Goal: Task Accomplishment & Management: Use online tool/utility

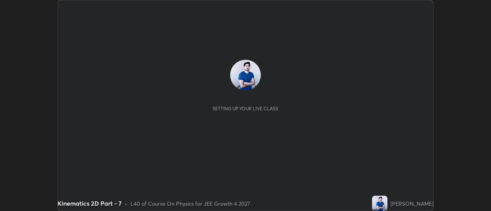
scroll to position [211, 490]
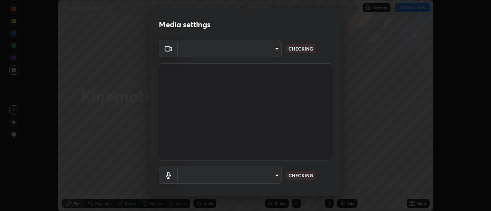
type input "4c72da43d9f8fe59a3f1c51c15ce5ef4700dc23536a29d5760a7834eb8cafeb2"
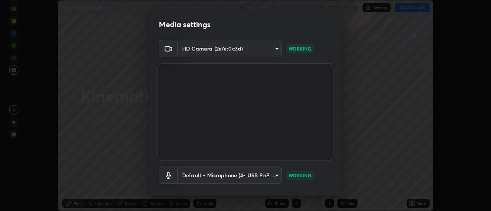
click at [275, 175] on body "Erase all Kinematics 2D Part - 7 Recording WAS SCHEDULED TO START AT 8:15 AM Se…" at bounding box center [245, 105] width 491 height 211
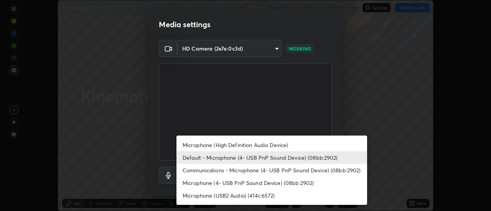
click at [253, 144] on li "Microphone (High Definition Audio Device)" at bounding box center [271, 145] width 190 height 13
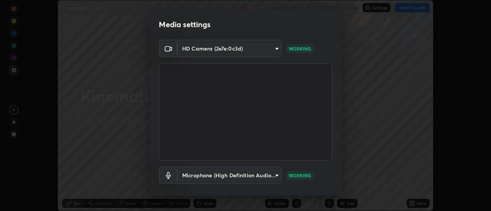
click at [273, 175] on body "Erase all Kinematics 2D Part - 7 Recording WAS SCHEDULED TO START AT 8:15 AM Se…" at bounding box center [245, 105] width 491 height 211
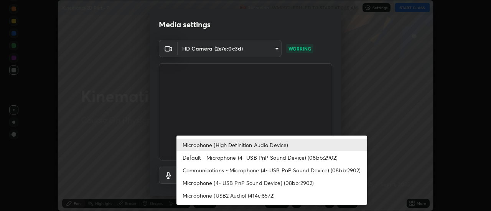
click at [242, 158] on li "Default - Microphone (4- USB PnP Sound Device) (08bb:2902)" at bounding box center [271, 157] width 190 height 13
type input "default"
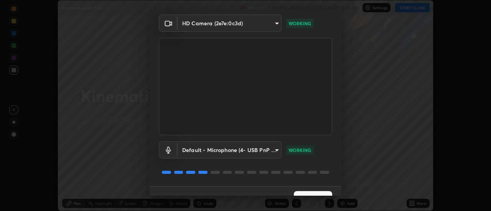
scroll to position [40, 0]
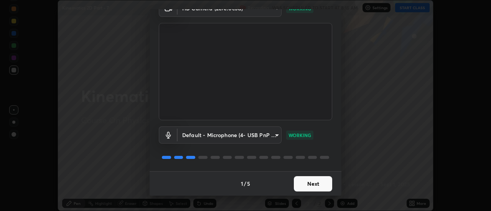
click at [305, 185] on button "Next" at bounding box center [313, 183] width 38 height 15
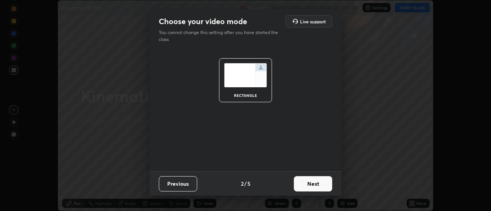
scroll to position [0, 0]
click at [309, 183] on button "Next" at bounding box center [313, 183] width 38 height 15
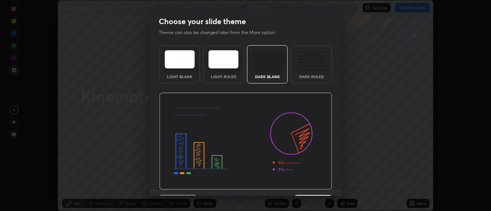
scroll to position [19, 0]
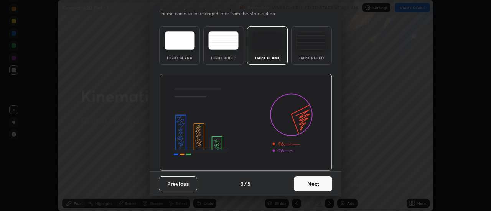
click at [307, 181] on button "Next" at bounding box center [313, 183] width 38 height 15
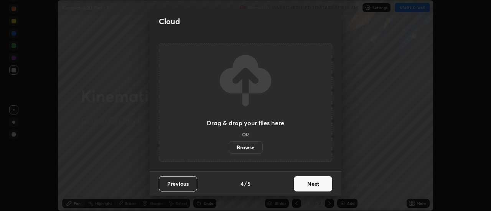
click at [306, 184] on button "Next" at bounding box center [313, 183] width 38 height 15
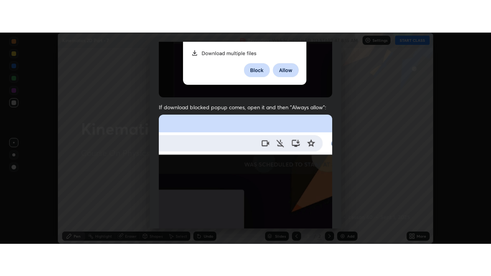
scroll to position [197, 0]
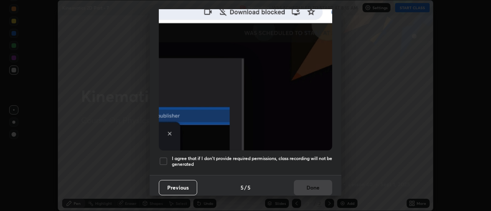
click at [162, 157] on div at bounding box center [163, 161] width 9 height 9
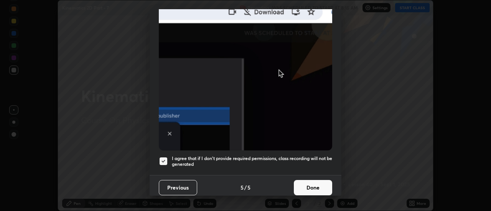
click at [318, 182] on button "Done" at bounding box center [313, 187] width 38 height 15
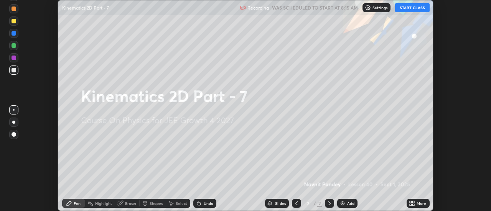
click at [417, 203] on div "More" at bounding box center [421, 204] width 10 height 4
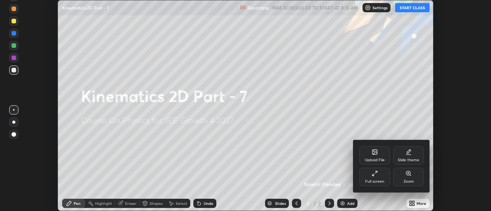
click at [378, 180] on div "Full screen" at bounding box center [374, 182] width 19 height 4
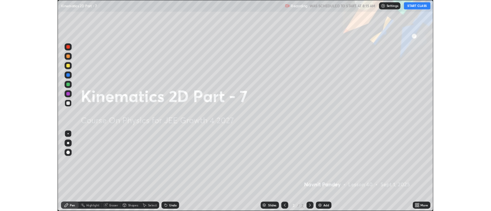
scroll to position [276, 491]
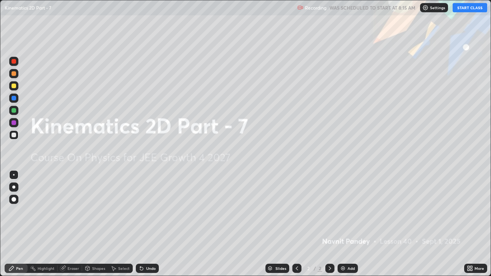
click at [468, 8] on button "START CLASS" at bounding box center [469, 7] width 34 height 9
click at [344, 211] on img at bounding box center [343, 268] width 6 height 6
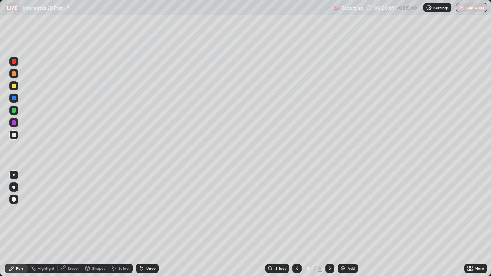
click at [17, 138] on div at bounding box center [13, 134] width 9 height 9
click at [14, 187] on div at bounding box center [13, 186] width 3 height 3
click at [146, 211] on div "Undo" at bounding box center [147, 268] width 23 height 9
click at [140, 211] on icon at bounding box center [140, 266] width 1 height 1
click at [15, 123] on div at bounding box center [13, 122] width 5 height 5
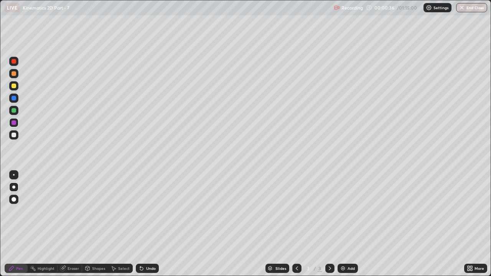
click at [14, 175] on div at bounding box center [14, 175] width 2 height 2
click at [16, 122] on div at bounding box center [13, 122] width 5 height 5
click at [15, 112] on div at bounding box center [13, 110] width 5 height 5
click at [343, 211] on img at bounding box center [343, 268] width 6 height 6
click at [16, 137] on div at bounding box center [13, 134] width 9 height 9
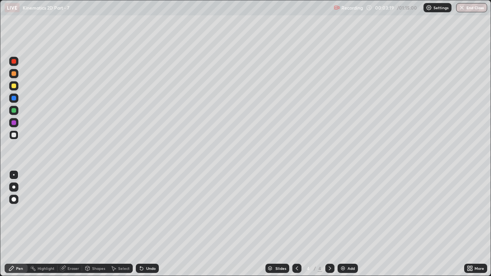
click at [14, 112] on div at bounding box center [13, 110] width 5 height 5
click at [13, 123] on div at bounding box center [13, 122] width 5 height 5
click at [16, 109] on div at bounding box center [13, 110] width 5 height 5
click at [69, 211] on div "Eraser" at bounding box center [69, 268] width 25 height 9
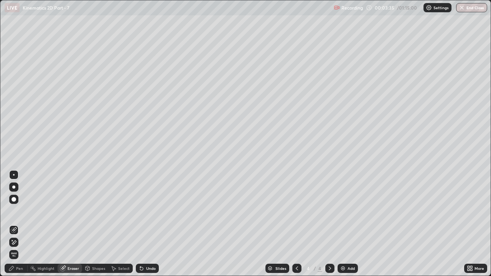
click at [18, 211] on div "Pen" at bounding box center [19, 268] width 7 height 4
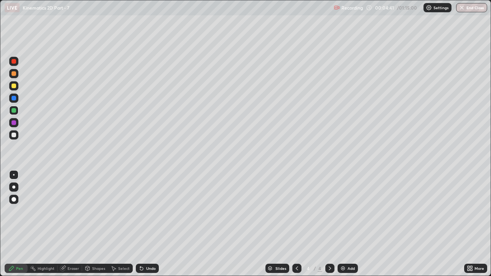
click at [347, 211] on div "Add" at bounding box center [350, 268] width 7 height 4
click at [15, 123] on div at bounding box center [13, 122] width 5 height 5
click at [14, 109] on div at bounding box center [13, 110] width 5 height 5
click at [15, 98] on div at bounding box center [13, 98] width 5 height 5
click at [141, 211] on icon at bounding box center [141, 268] width 3 height 3
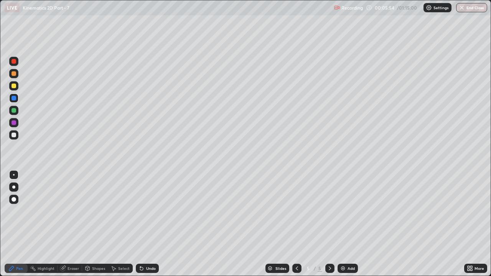
click at [13, 110] on div at bounding box center [13, 110] width 5 height 5
click at [14, 97] on div at bounding box center [13, 98] width 5 height 5
click at [14, 110] on div at bounding box center [13, 110] width 5 height 5
click at [146, 211] on div "Undo" at bounding box center [151, 268] width 10 height 4
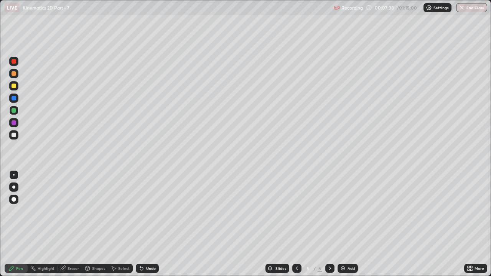
click at [342, 211] on img at bounding box center [343, 268] width 6 height 6
click at [296, 211] on icon at bounding box center [297, 268] width 6 height 6
click at [331, 211] on icon at bounding box center [330, 268] width 6 height 6
click at [296, 211] on icon at bounding box center [297, 268] width 6 height 6
click at [327, 211] on icon at bounding box center [330, 268] width 6 height 6
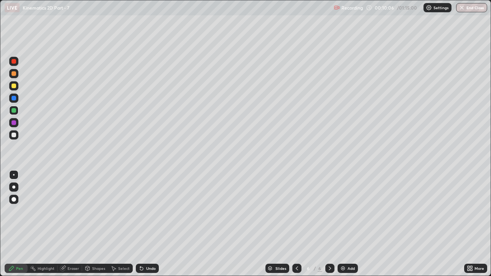
click at [296, 211] on icon at bounding box center [297, 268] width 6 height 6
click at [330, 211] on icon at bounding box center [330, 268] width 6 height 6
click at [14, 123] on div at bounding box center [13, 122] width 5 height 5
click at [295, 211] on icon at bounding box center [297, 268] width 6 height 6
click at [329, 211] on icon at bounding box center [330, 268] width 6 height 6
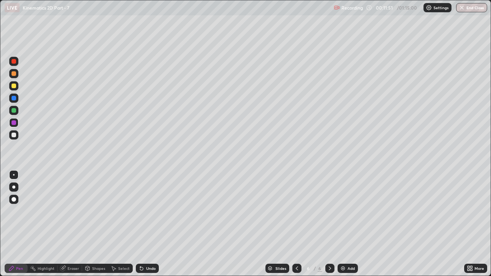
click at [329, 211] on icon at bounding box center [330, 268] width 6 height 6
click at [297, 211] on icon at bounding box center [297, 268] width 6 height 6
click at [16, 112] on div at bounding box center [13, 110] width 9 height 9
click at [329, 211] on icon at bounding box center [329, 268] width 2 height 4
click at [295, 211] on icon at bounding box center [296, 268] width 2 height 4
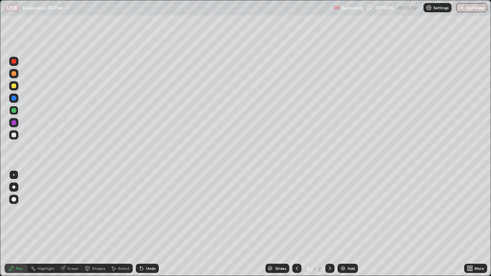
click at [294, 211] on icon at bounding box center [297, 268] width 6 height 6
click at [296, 211] on icon at bounding box center [297, 268] width 6 height 6
click at [329, 211] on icon at bounding box center [329, 268] width 2 height 4
click at [329, 211] on icon at bounding box center [330, 268] width 6 height 6
click at [328, 211] on icon at bounding box center [330, 268] width 6 height 6
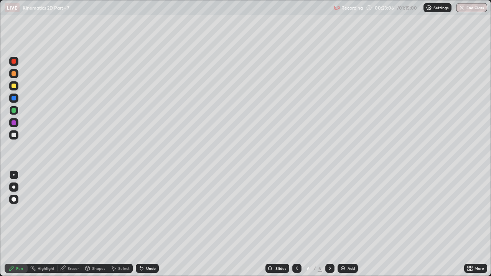
click at [295, 211] on icon at bounding box center [297, 268] width 6 height 6
click at [296, 211] on icon at bounding box center [297, 268] width 6 height 6
click at [327, 211] on icon at bounding box center [330, 268] width 6 height 6
click at [329, 211] on icon at bounding box center [330, 268] width 6 height 6
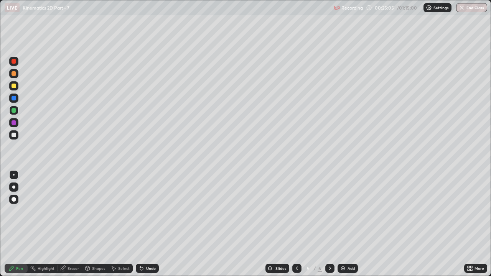
click at [329, 211] on icon at bounding box center [330, 268] width 6 height 6
click at [294, 211] on icon at bounding box center [297, 268] width 6 height 6
click at [329, 211] on icon at bounding box center [330, 268] width 6 height 6
click at [292, 211] on div at bounding box center [296, 268] width 9 height 9
click at [328, 211] on icon at bounding box center [330, 268] width 6 height 6
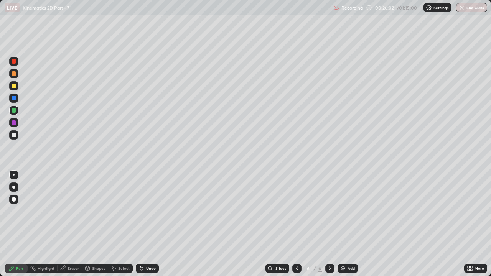
click at [296, 211] on icon at bounding box center [297, 268] width 6 height 6
click at [328, 211] on icon at bounding box center [330, 268] width 6 height 6
click at [296, 211] on icon at bounding box center [297, 268] width 6 height 6
click at [328, 211] on icon at bounding box center [329, 268] width 2 height 4
click at [343, 211] on img at bounding box center [343, 268] width 6 height 6
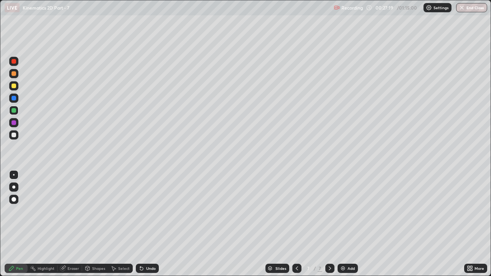
click at [16, 133] on div at bounding box center [13, 135] width 5 height 5
click at [140, 211] on icon at bounding box center [141, 268] width 3 height 3
click at [141, 211] on icon at bounding box center [141, 268] width 3 height 3
click at [15, 110] on div at bounding box center [13, 110] width 5 height 5
click at [295, 211] on icon at bounding box center [296, 268] width 2 height 4
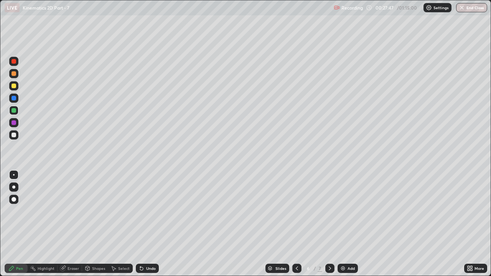
click at [328, 211] on icon at bounding box center [330, 268] width 6 height 6
click at [140, 211] on icon at bounding box center [140, 266] width 1 height 1
click at [139, 211] on icon at bounding box center [141, 268] width 6 height 6
click at [140, 211] on icon at bounding box center [141, 268] width 3 height 3
click at [141, 211] on icon at bounding box center [141, 268] width 3 height 3
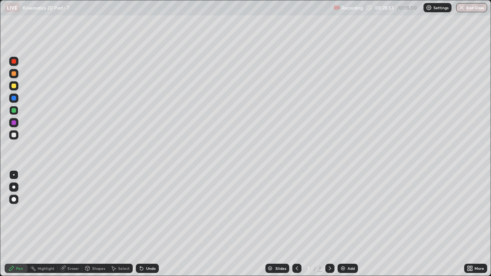
click at [143, 211] on div "Undo" at bounding box center [147, 268] width 23 height 9
click at [13, 123] on div at bounding box center [13, 122] width 5 height 5
click at [294, 211] on div at bounding box center [296, 268] width 9 height 15
click at [296, 211] on icon at bounding box center [297, 268] width 6 height 6
click at [325, 211] on div at bounding box center [329, 268] width 9 height 9
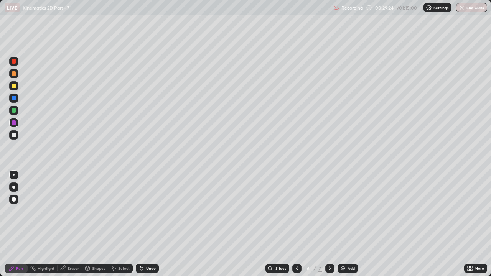
click at [329, 211] on icon at bounding box center [330, 268] width 6 height 6
click at [12, 133] on div at bounding box center [13, 135] width 5 height 5
click at [13, 122] on div at bounding box center [13, 122] width 5 height 5
click at [13, 112] on div at bounding box center [13, 110] width 5 height 5
click at [149, 211] on div "Undo" at bounding box center [151, 268] width 10 height 4
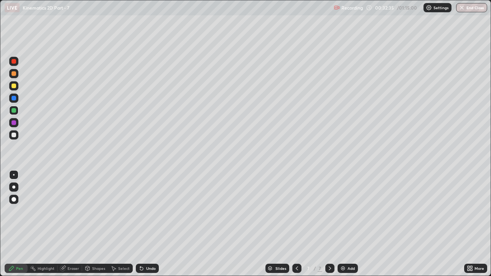
click at [15, 123] on div at bounding box center [13, 122] width 5 height 5
click at [146, 211] on div "Undo" at bounding box center [151, 268] width 10 height 4
click at [143, 211] on icon at bounding box center [141, 268] width 6 height 6
click at [142, 211] on icon at bounding box center [141, 268] width 3 height 3
click at [15, 134] on div at bounding box center [13, 135] width 5 height 5
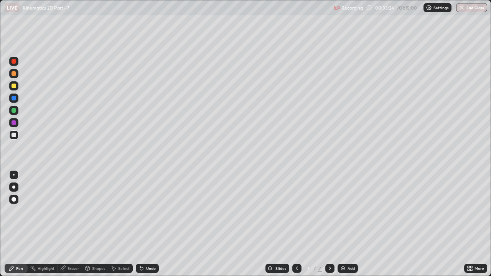
click at [153, 211] on div "Undo" at bounding box center [151, 268] width 10 height 4
click at [16, 122] on div at bounding box center [13, 122] width 5 height 5
click at [297, 211] on icon at bounding box center [297, 268] width 6 height 6
click at [295, 211] on icon at bounding box center [297, 268] width 6 height 6
click at [329, 211] on icon at bounding box center [330, 268] width 6 height 6
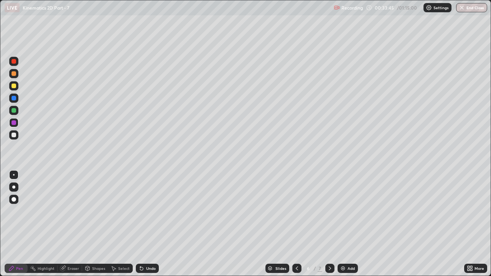
click at [296, 211] on icon at bounding box center [297, 268] width 6 height 6
click at [328, 211] on icon at bounding box center [329, 268] width 2 height 4
click at [67, 211] on div "Eraser" at bounding box center [72, 268] width 11 height 4
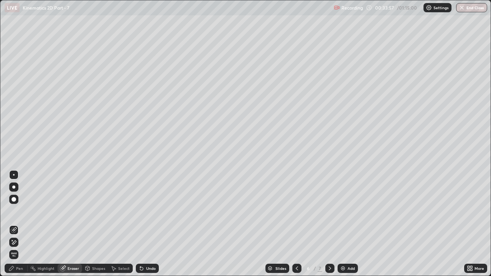
click at [21, 211] on div "Pen" at bounding box center [19, 268] width 7 height 4
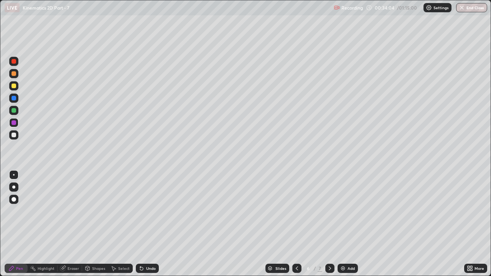
click at [296, 211] on icon at bounding box center [297, 268] width 6 height 6
click at [328, 211] on icon at bounding box center [330, 268] width 6 height 6
click at [329, 211] on icon at bounding box center [330, 268] width 6 height 6
click at [328, 211] on icon at bounding box center [330, 268] width 6 height 6
click at [338, 211] on div "Add" at bounding box center [347, 268] width 20 height 9
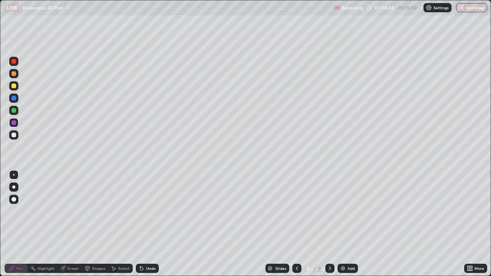
click at [13, 110] on div at bounding box center [13, 110] width 5 height 5
click at [14, 99] on div at bounding box center [13, 98] width 5 height 5
click at [296, 211] on icon at bounding box center [297, 268] width 6 height 6
click at [329, 211] on icon at bounding box center [330, 268] width 6 height 6
click at [13, 109] on div at bounding box center [13, 110] width 5 height 5
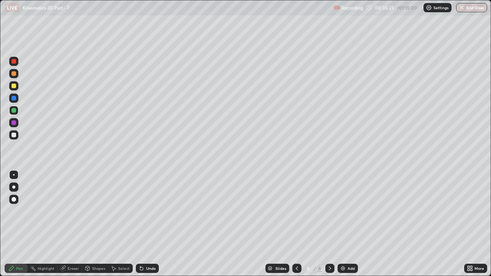
click at [295, 211] on icon at bounding box center [297, 268] width 6 height 6
click at [296, 211] on icon at bounding box center [297, 268] width 6 height 6
click at [329, 211] on icon at bounding box center [330, 268] width 6 height 6
click at [292, 211] on div at bounding box center [296, 268] width 9 height 9
click at [327, 211] on icon at bounding box center [330, 268] width 6 height 6
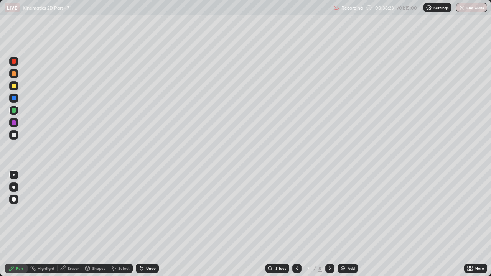
click at [327, 211] on div at bounding box center [329, 268] width 9 height 9
click at [15, 134] on div at bounding box center [13, 135] width 5 height 5
click at [16, 110] on div at bounding box center [13, 110] width 5 height 5
click at [16, 122] on div at bounding box center [13, 122] width 5 height 5
click at [12, 136] on div at bounding box center [13, 135] width 5 height 5
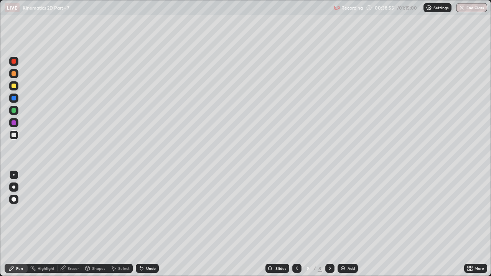
click at [15, 111] on div at bounding box center [13, 110] width 5 height 5
click at [12, 102] on div at bounding box center [13, 98] width 9 height 9
click at [16, 134] on div at bounding box center [13, 135] width 5 height 5
click at [17, 113] on div at bounding box center [13, 110] width 9 height 9
click at [144, 211] on div "Undo" at bounding box center [147, 268] width 23 height 9
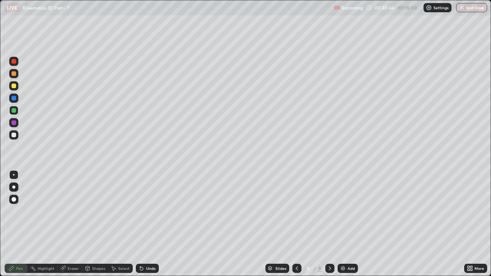
click at [14, 98] on div at bounding box center [13, 98] width 5 height 5
click at [151, 211] on div "Undo" at bounding box center [151, 268] width 10 height 4
click at [140, 211] on icon at bounding box center [141, 268] width 3 height 3
click at [14, 113] on div at bounding box center [13, 110] width 9 height 9
click at [343, 211] on img at bounding box center [343, 268] width 6 height 6
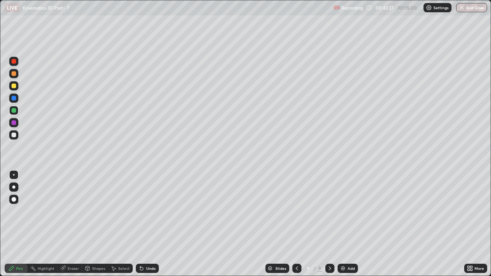
click at [143, 211] on icon at bounding box center [141, 268] width 6 height 6
click at [296, 211] on icon at bounding box center [297, 268] width 6 height 6
click at [328, 211] on icon at bounding box center [329, 268] width 2 height 4
click at [11, 99] on div at bounding box center [13, 98] width 5 height 5
click at [296, 211] on icon at bounding box center [297, 268] width 6 height 6
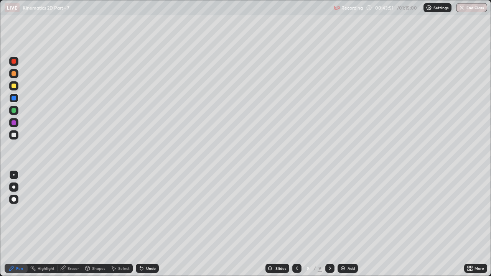
click at [325, 211] on div at bounding box center [329, 268] width 9 height 9
click at [14, 121] on div at bounding box center [13, 122] width 5 height 5
click at [296, 211] on icon at bounding box center [297, 268] width 6 height 6
click at [328, 211] on icon at bounding box center [330, 268] width 6 height 6
click at [77, 211] on div "Eraser" at bounding box center [69, 268] width 25 height 9
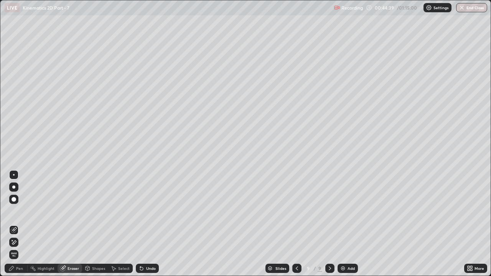
click at [18, 211] on div "Pen" at bounding box center [19, 268] width 7 height 4
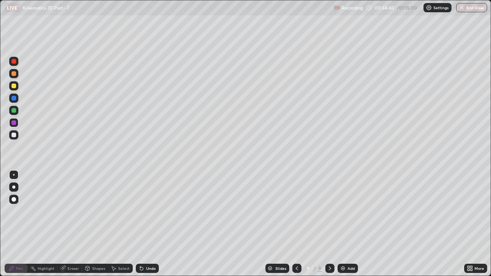
click at [18, 102] on div at bounding box center [13, 98] width 9 height 12
click at [14, 110] on div at bounding box center [13, 110] width 5 height 5
click at [14, 98] on div at bounding box center [13, 98] width 5 height 5
click at [18, 123] on div at bounding box center [13, 122] width 9 height 9
click at [343, 211] on img at bounding box center [343, 268] width 6 height 6
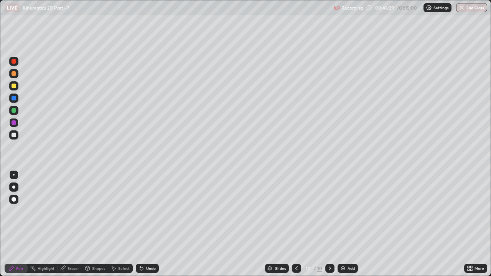
click at [15, 110] on div at bounding box center [13, 110] width 5 height 5
click at [295, 211] on icon at bounding box center [296, 268] width 6 height 6
click at [328, 211] on icon at bounding box center [330, 268] width 6 height 6
click at [143, 211] on icon at bounding box center [141, 268] width 6 height 6
click at [292, 211] on div at bounding box center [296, 268] width 9 height 15
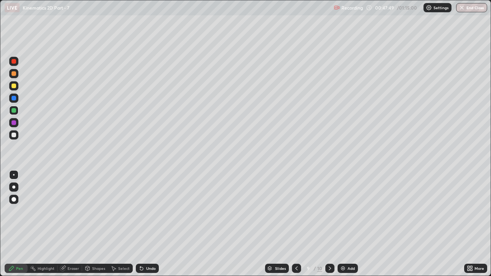
click at [295, 211] on icon at bounding box center [296, 268] width 6 height 6
click at [325, 211] on div at bounding box center [329, 268] width 9 height 9
click at [295, 211] on icon at bounding box center [296, 268] width 6 height 6
click at [328, 211] on icon at bounding box center [330, 268] width 6 height 6
click at [329, 211] on icon at bounding box center [330, 268] width 6 height 6
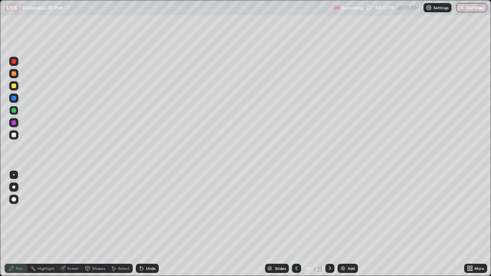
click at [16, 123] on div at bounding box center [13, 122] width 5 height 5
click at [13, 95] on div at bounding box center [13, 98] width 9 height 9
click at [349, 211] on div "Add" at bounding box center [350, 268] width 7 height 4
click at [16, 134] on div at bounding box center [13, 135] width 5 height 5
click at [14, 123] on div at bounding box center [13, 122] width 5 height 5
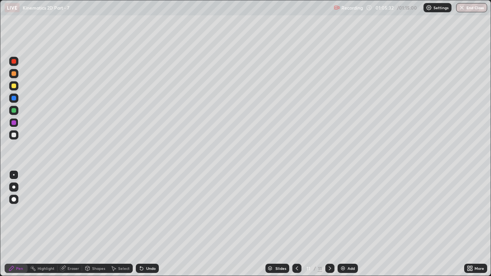
click at [13, 134] on div at bounding box center [13, 135] width 5 height 5
click at [12, 113] on div at bounding box center [13, 110] width 9 height 9
click at [68, 211] on div "Eraser" at bounding box center [72, 268] width 11 height 4
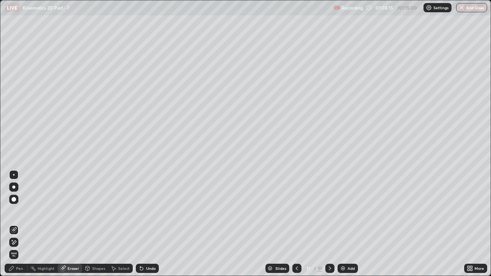
click at [18, 211] on div "Pen" at bounding box center [19, 268] width 7 height 4
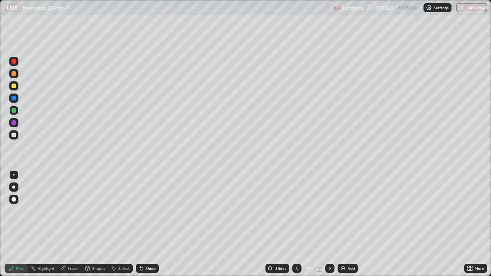
click at [17, 134] on div at bounding box center [13, 134] width 9 height 9
click at [13, 125] on div at bounding box center [13, 122] width 5 height 5
click at [13, 111] on div at bounding box center [13, 110] width 5 height 5
click at [14, 97] on div at bounding box center [13, 98] width 5 height 5
click at [14, 122] on div at bounding box center [13, 122] width 5 height 5
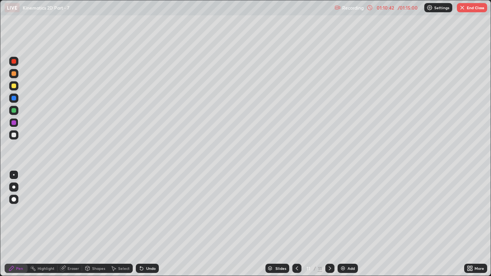
click at [14, 99] on div at bounding box center [13, 98] width 5 height 5
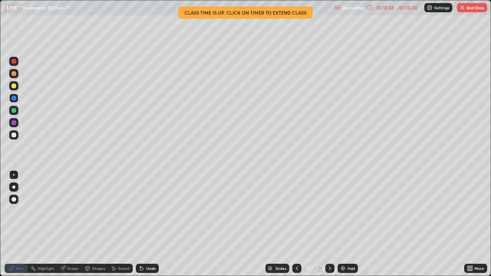
click at [471, 10] on button "End Class" at bounding box center [471, 7] width 30 height 9
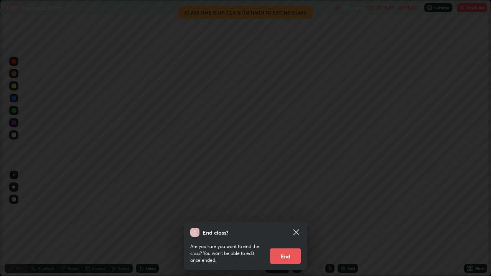
click at [289, 211] on button "End" at bounding box center [285, 255] width 31 height 15
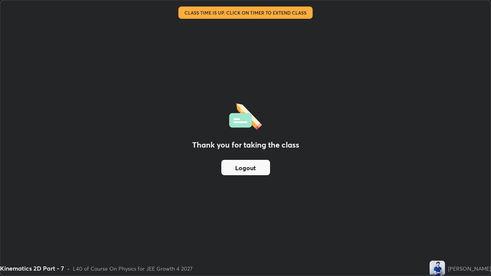
click at [251, 170] on button "Logout" at bounding box center [245, 167] width 49 height 15
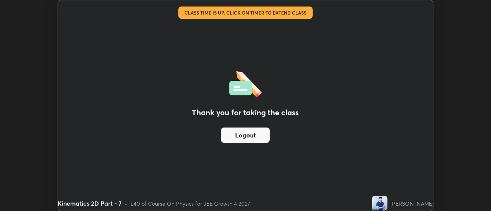
scroll to position [38115, 37836]
